Goal: Transaction & Acquisition: Book appointment/travel/reservation

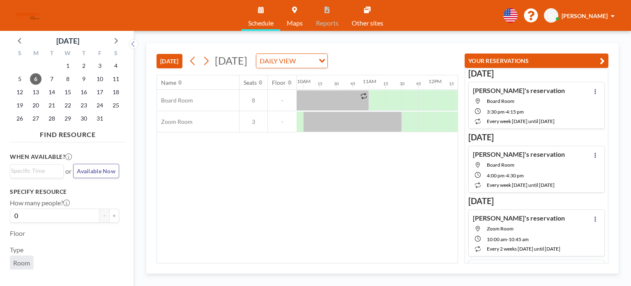
scroll to position [0, 633]
click at [313, 259] on div "Name Seats Floor 12AM 15 30 45 1AM 15 30 45 2AM 15 30 45 3AM 15 30 45 4AM 15 30…" at bounding box center [307, 168] width 301 height 187
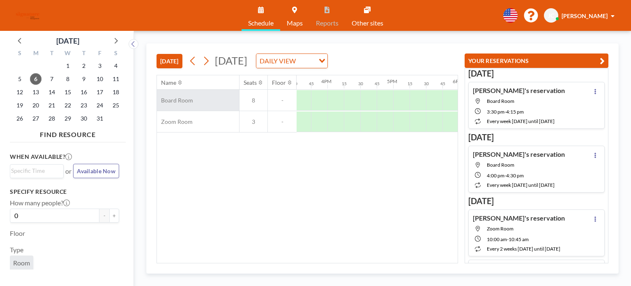
scroll to position [0, 1013]
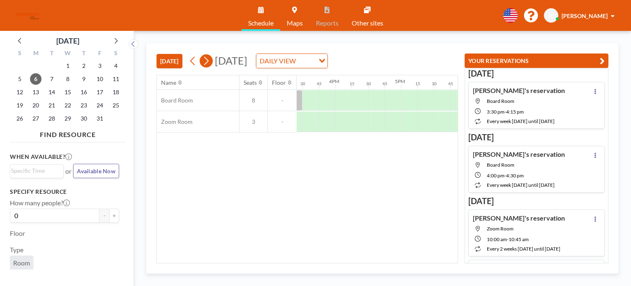
click at [204, 58] on icon at bounding box center [206, 61] width 8 height 12
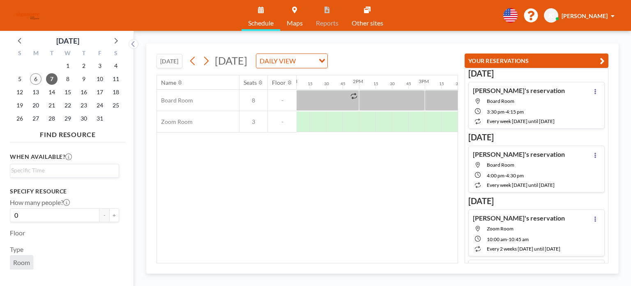
scroll to position [0, 853]
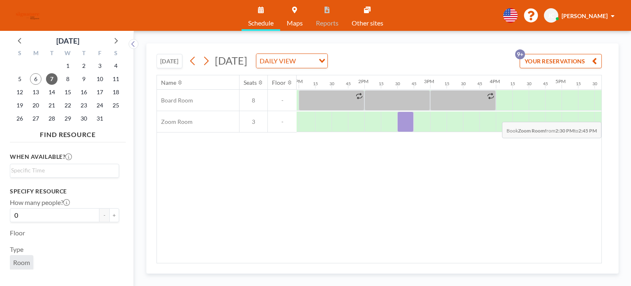
click at [403, 115] on div at bounding box center [405, 121] width 16 height 21
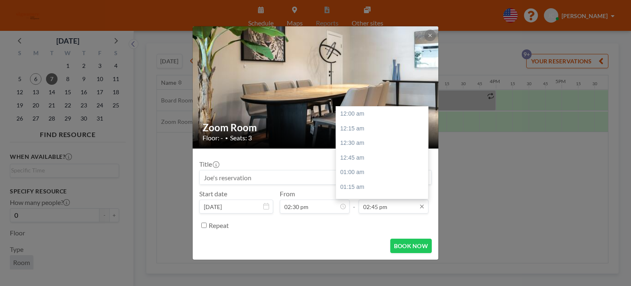
scroll to position [863, 0]
click at [396, 210] on input "02:45 pm" at bounding box center [394, 206] width 70 height 14
click at [364, 154] on div "03:30 pm" at bounding box center [384, 157] width 96 height 15
click at [397, 205] on input "03:30 pm" at bounding box center [394, 206] width 70 height 14
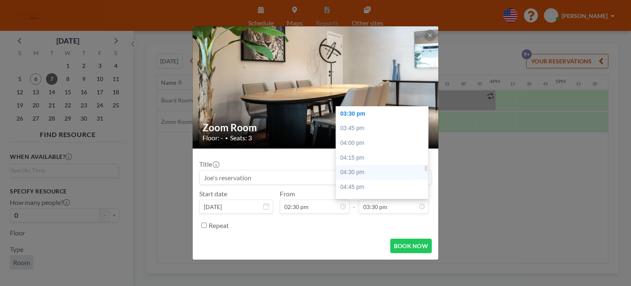
click at [374, 173] on div "04:30 pm" at bounding box center [384, 172] width 96 height 15
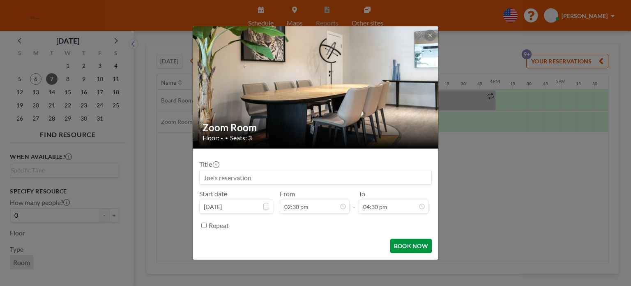
scroll to position [966, 0]
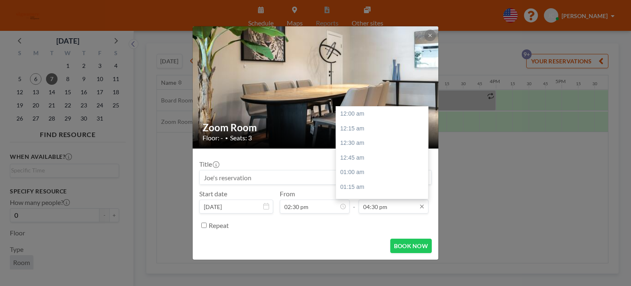
click at [396, 202] on input "04:30 pm" at bounding box center [394, 206] width 70 height 14
click at [362, 180] on div "04:15 pm" at bounding box center [384, 181] width 96 height 15
type input "04:15 pm"
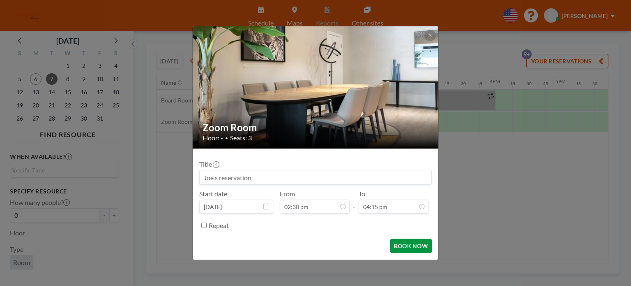
scroll to position [951, 0]
click at [403, 246] on button "BOOK NOW" at bounding box center [410, 245] width 41 height 14
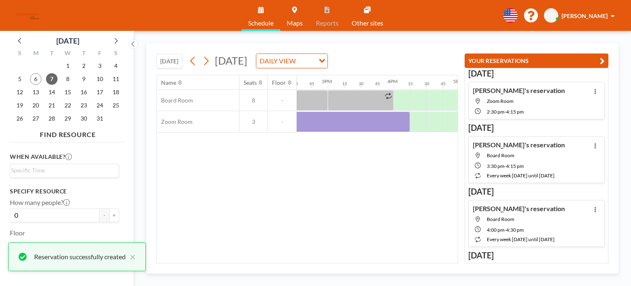
scroll to position [0, 965]
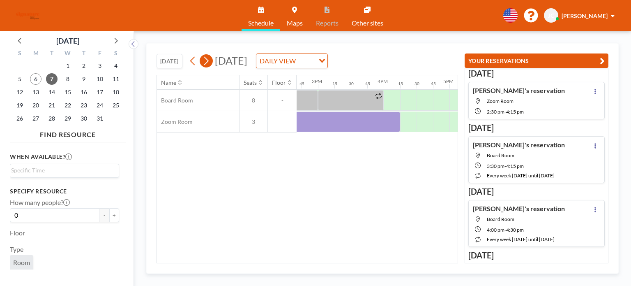
click at [211, 62] on button at bounding box center [206, 60] width 13 height 13
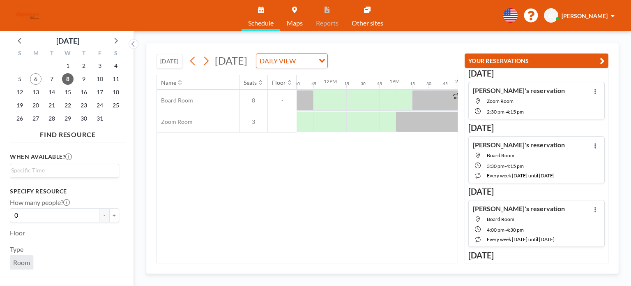
scroll to position [0, 763]
click at [193, 60] on icon at bounding box center [193, 61] width 8 height 12
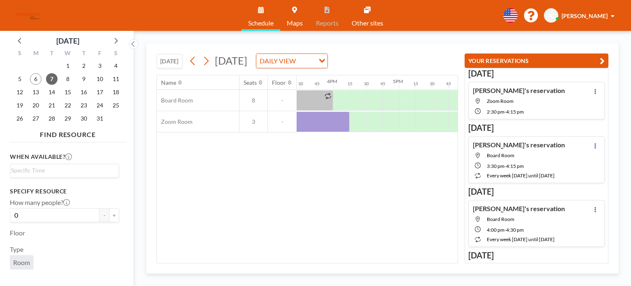
scroll to position [0, 1017]
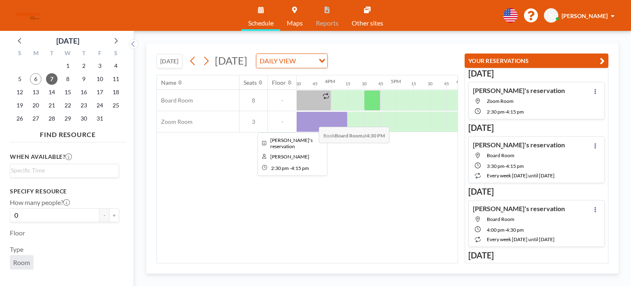
click at [312, 120] on div at bounding box center [290, 121] width 115 height 21
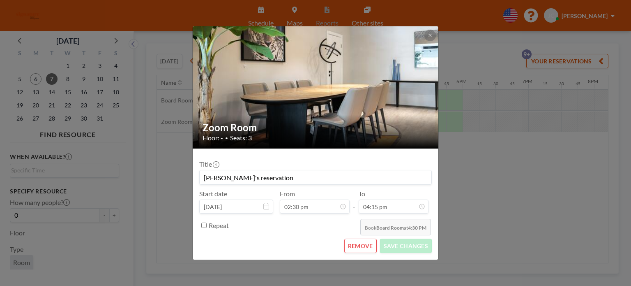
click at [354, 240] on button "REMOVE" at bounding box center [360, 245] width 32 height 14
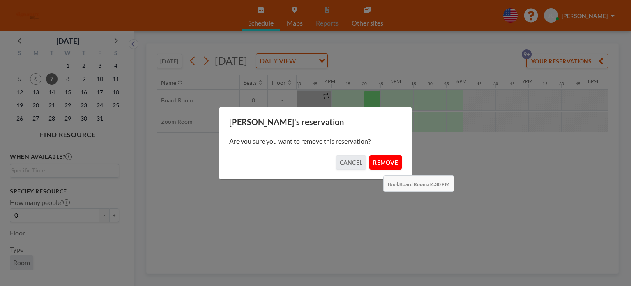
click at [378, 157] on button "REMOVE" at bounding box center [385, 162] width 32 height 14
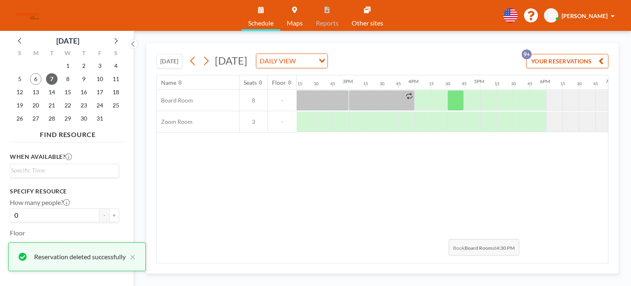
scroll to position [0, 932]
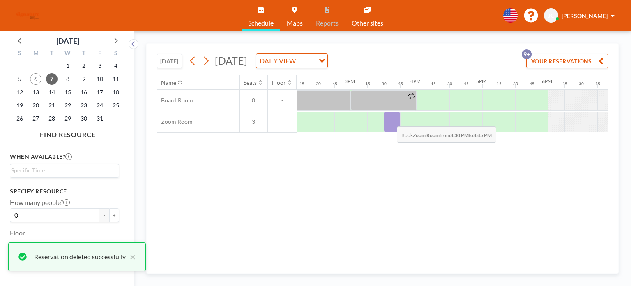
click at [390, 120] on div at bounding box center [392, 121] width 16 height 21
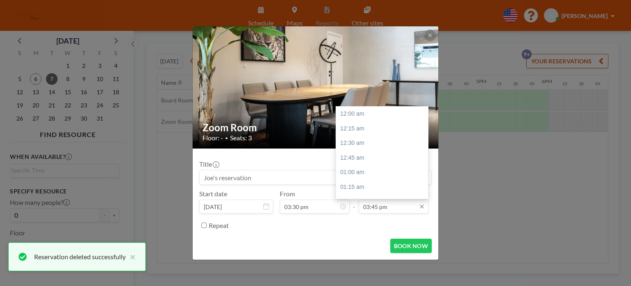
click at [380, 204] on input "03:45 pm" at bounding box center [394, 206] width 70 height 14
click at [371, 186] on div "05:00 pm" at bounding box center [384, 186] width 96 height 15
type input "05:00 pm"
click at [389, 228] on div "Title Start date [DATE] From 03:30 pm - To 05:00 pm 12:00 am 12:15 am 12:30 am …" at bounding box center [315, 193] width 233 height 77
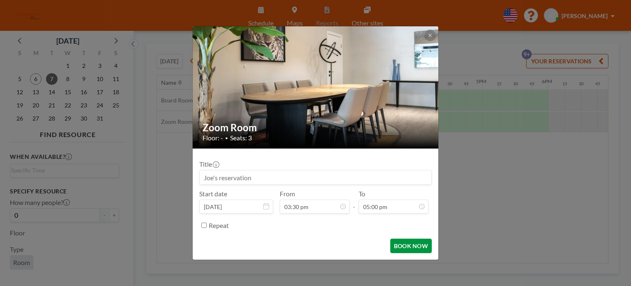
scroll to position [994, 0]
click at [400, 240] on button "BOOK NOW" at bounding box center [410, 245] width 41 height 14
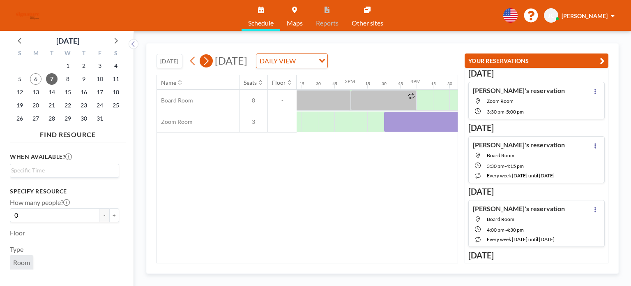
click at [201, 61] on button at bounding box center [206, 60] width 13 height 13
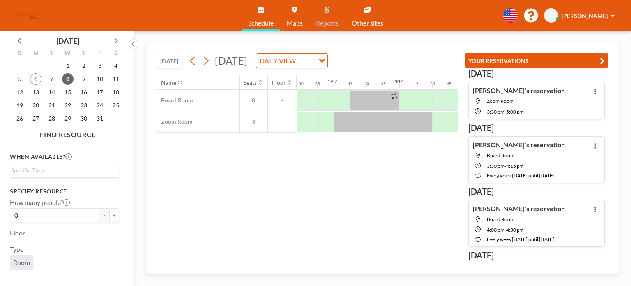
scroll to position [0, 845]
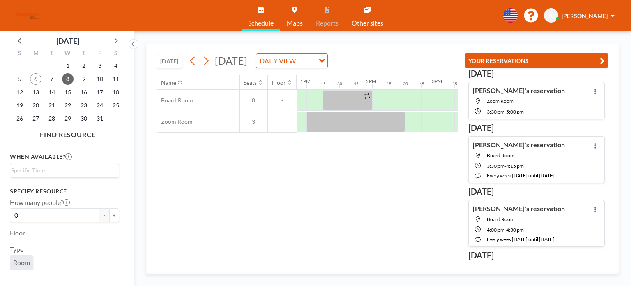
click at [336, 262] on div "[DATE] [DATE] DAILY VIEW Loading... Name Seats Floor 12AM 15 30 45 1AM 15 30 45…" at bounding box center [382, 158] width 472 height 230
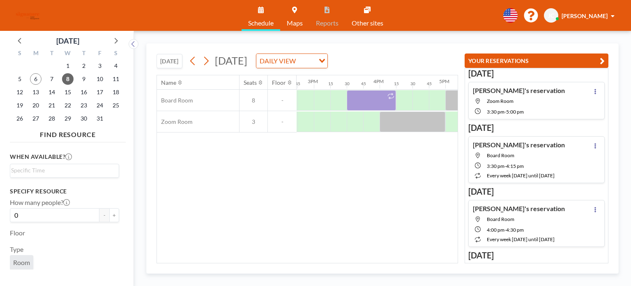
scroll to position [0, 988]
